Goal: Information Seeking & Learning: Learn about a topic

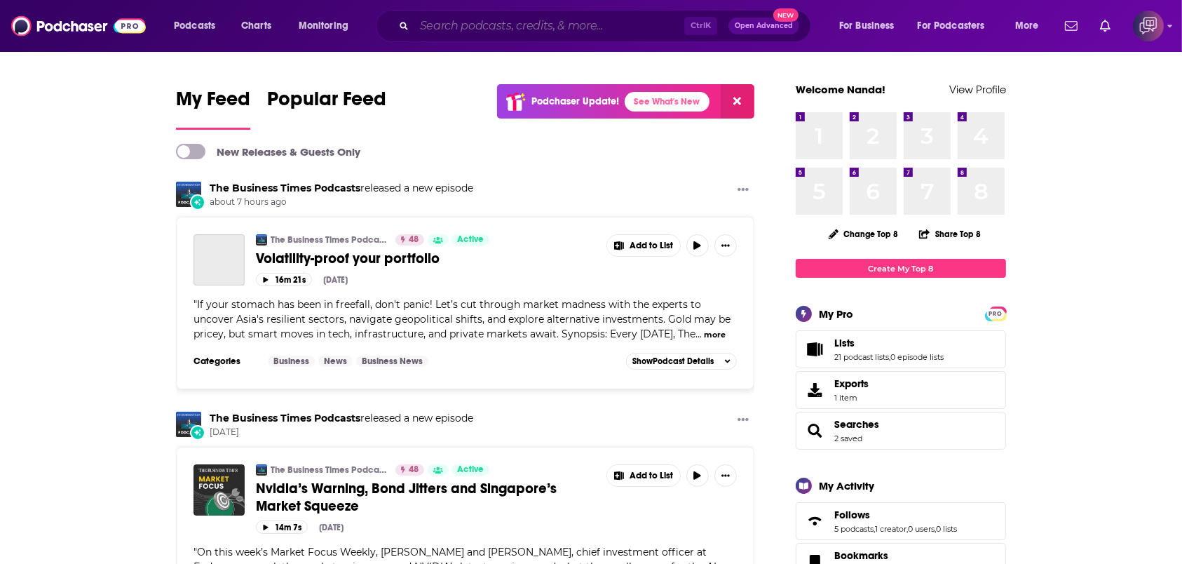
click at [518, 18] on input "Search podcasts, credits, & more..." at bounding box center [549, 26] width 270 height 22
paste input "United SHE Stands"
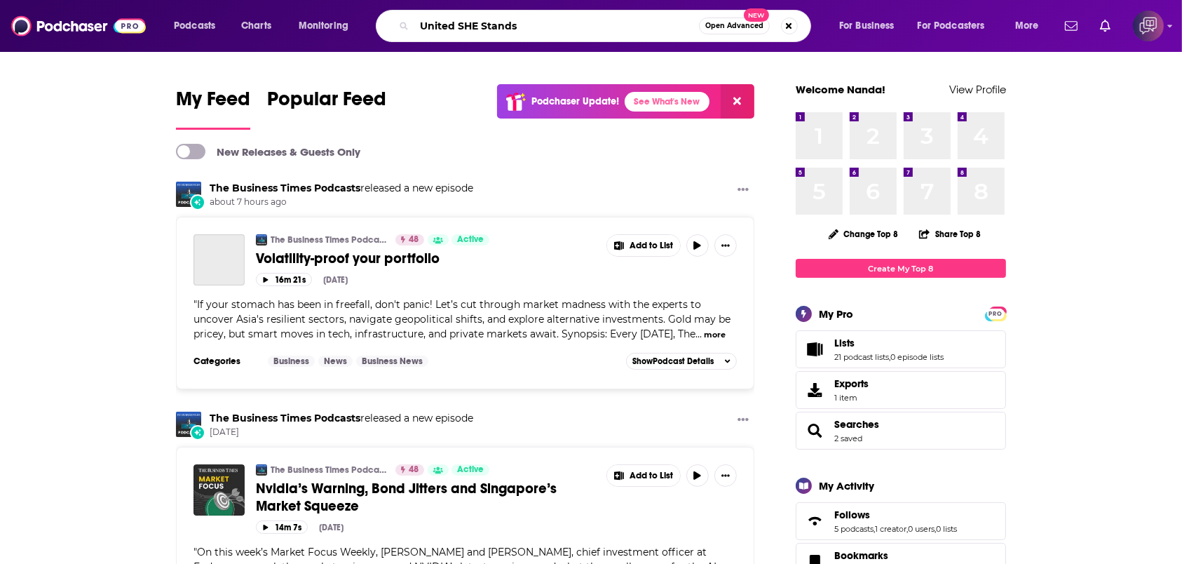
type input "United SHE Stands"
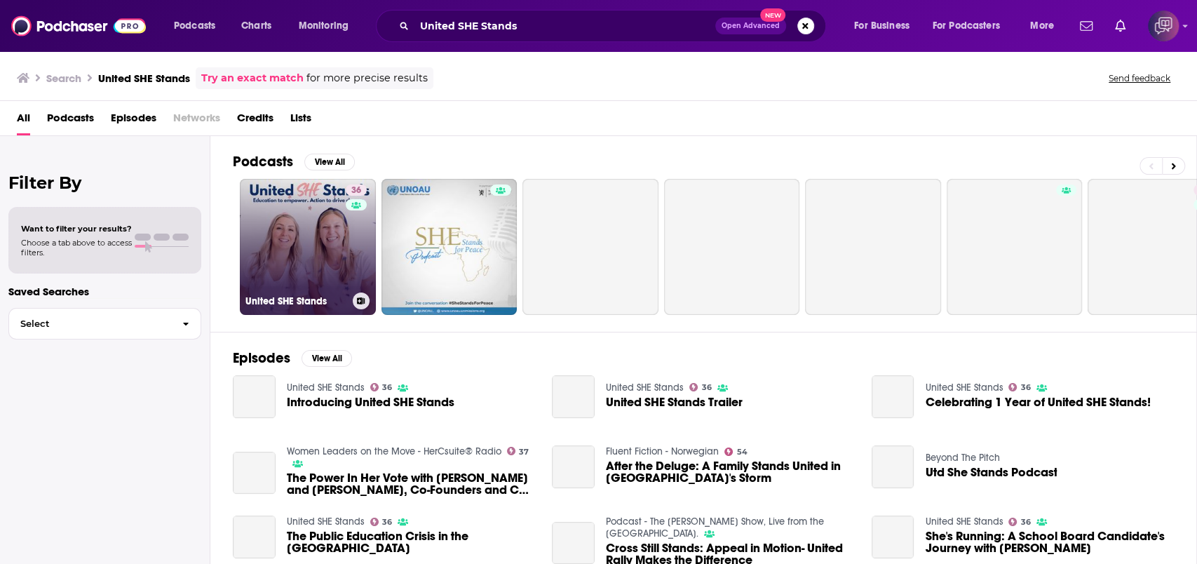
click at [318, 233] on link "36 United SHE Stands" at bounding box center [308, 247] width 136 height 136
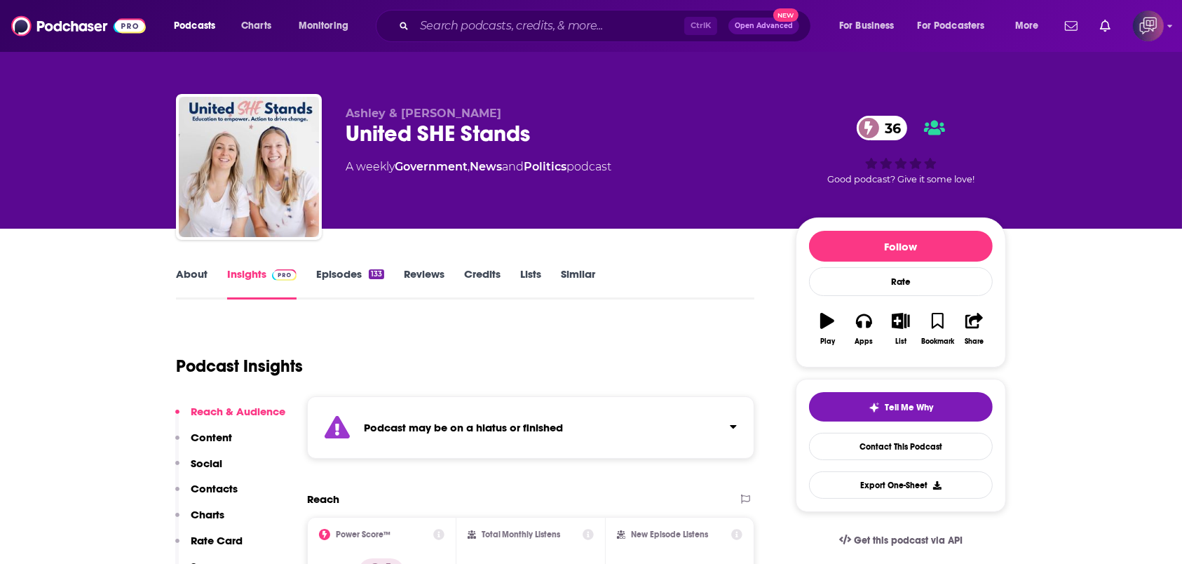
scroll to position [280, 0]
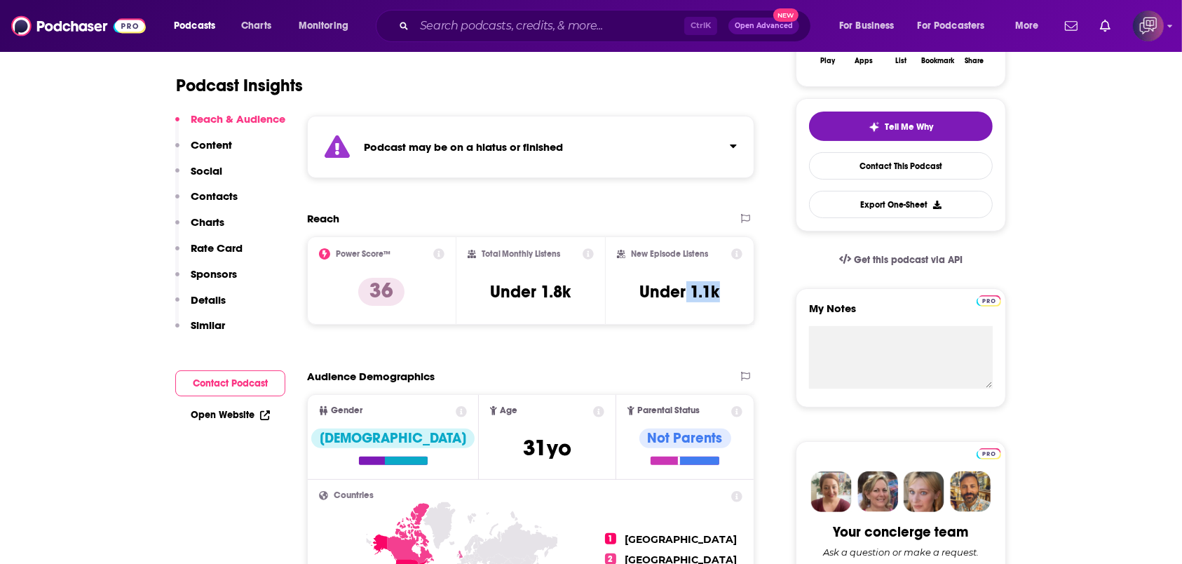
drag, startPoint x: 687, startPoint y: 292, endPoint x: 733, endPoint y: 292, distance: 46.3
click at [733, 292] on div "New Episode Listens Under 1.1k" at bounding box center [679, 280] width 125 height 64
drag, startPoint x: 740, startPoint y: 292, endPoint x: 690, endPoint y: 292, distance: 50.5
click at [690, 292] on div "New Episode Listens Under 1.1k" at bounding box center [679, 280] width 125 height 64
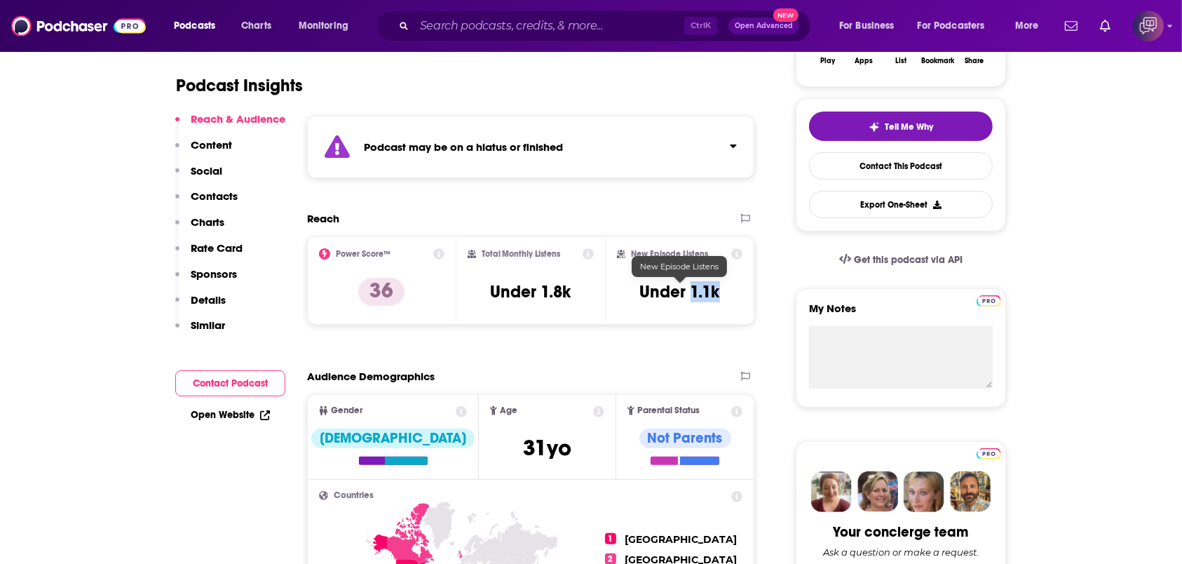
copy h3 "1.1k"
click at [522, 29] on input "Search podcasts, credits, & more..." at bounding box center [549, 26] width 270 height 22
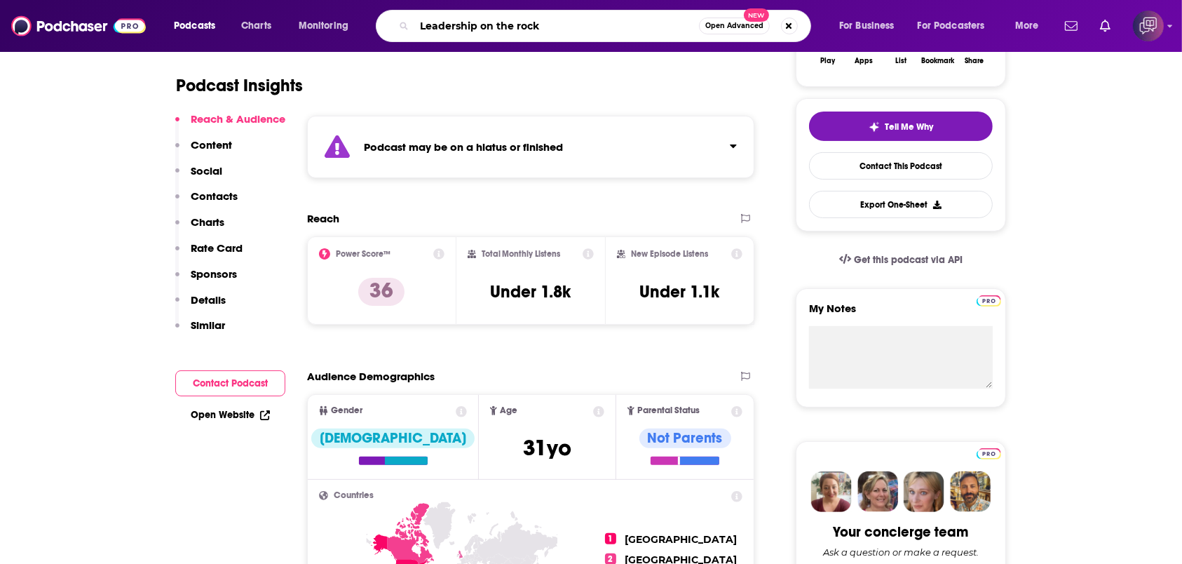
type input "Leadership on the rocks"
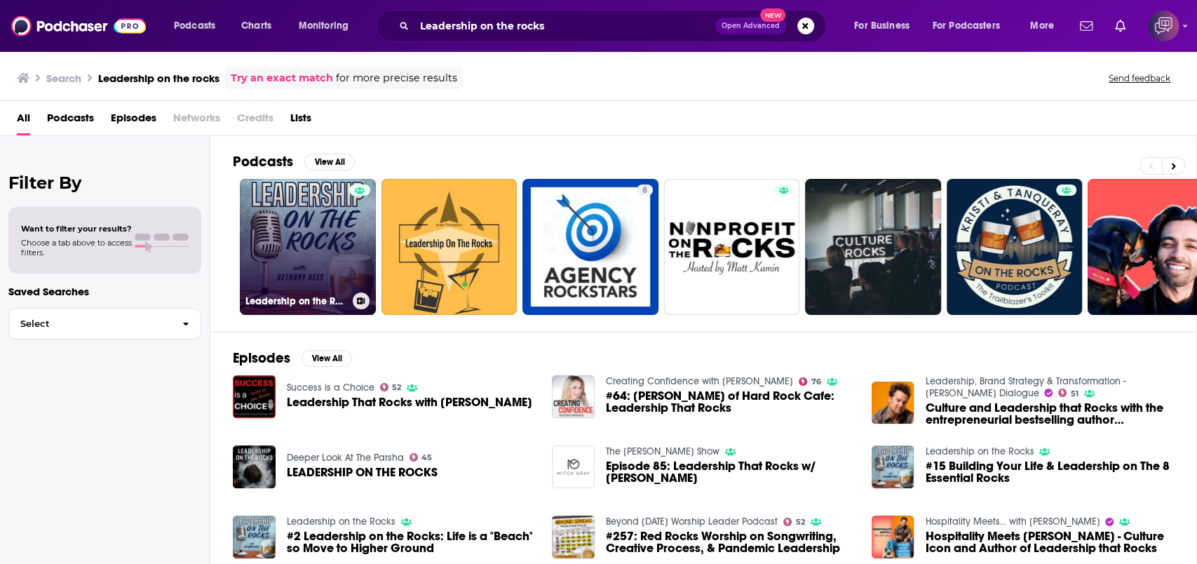
click at [325, 226] on link "Leadership on the Rocks" at bounding box center [308, 247] width 136 height 136
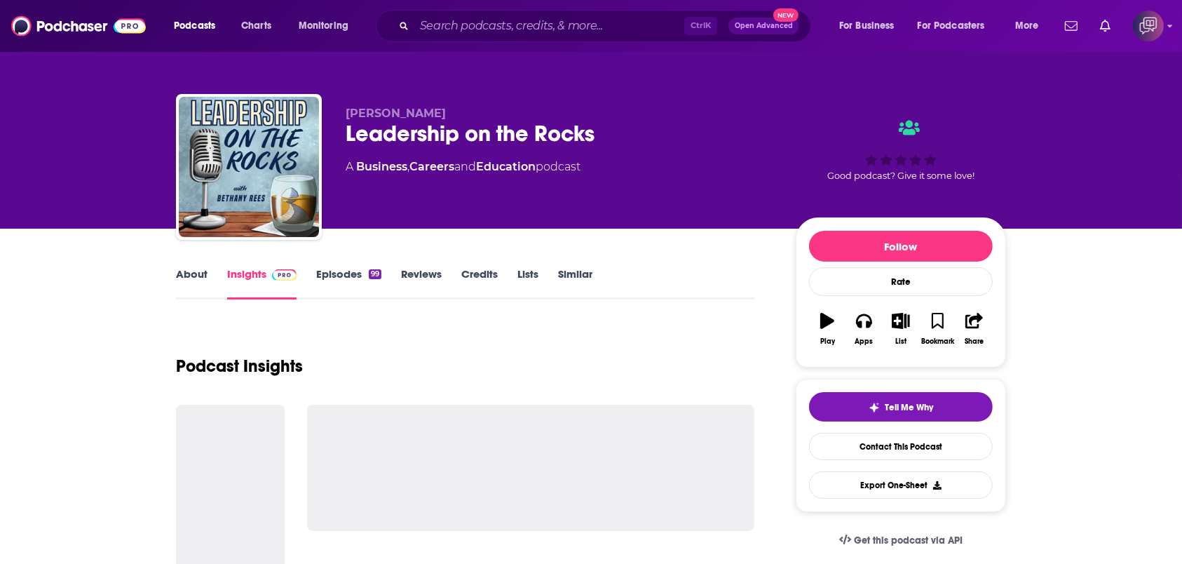
scroll to position [186, 0]
